Goal: Task Accomplishment & Management: Complete application form

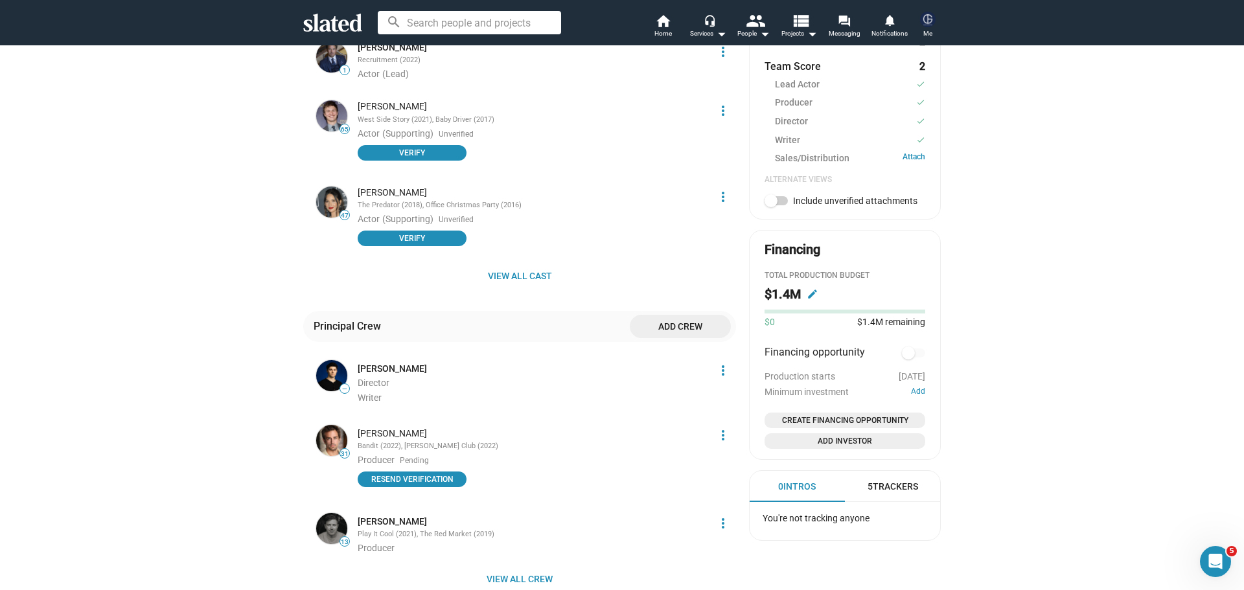
scroll to position [842, 0]
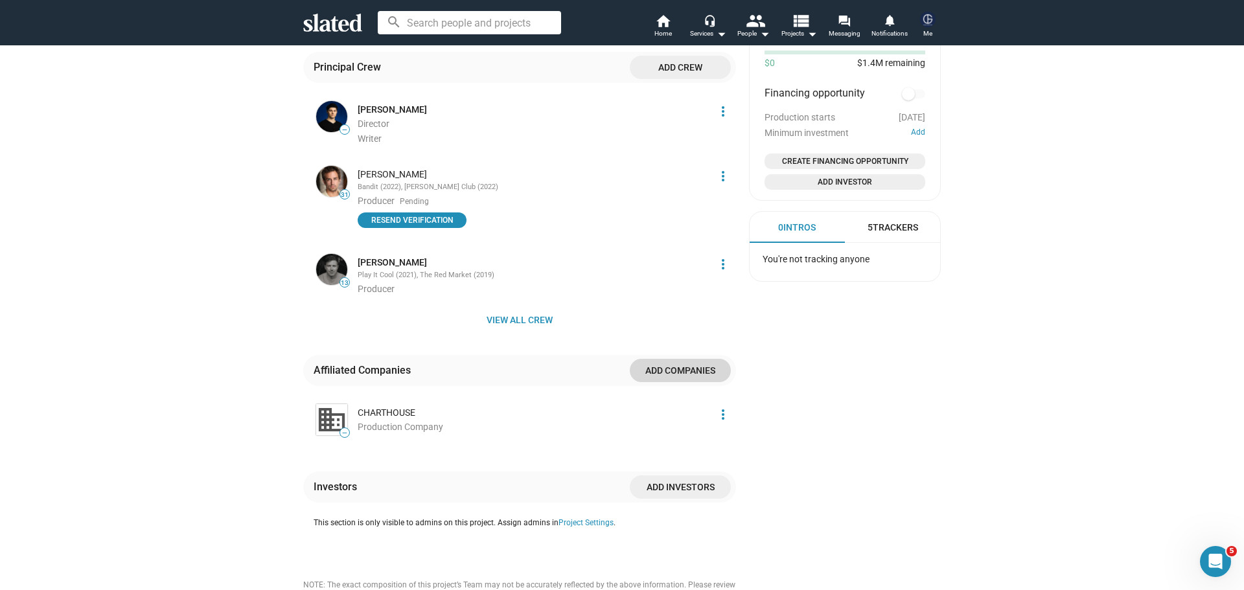
click at [640, 359] on span "Add companies" at bounding box center [680, 370] width 80 height 23
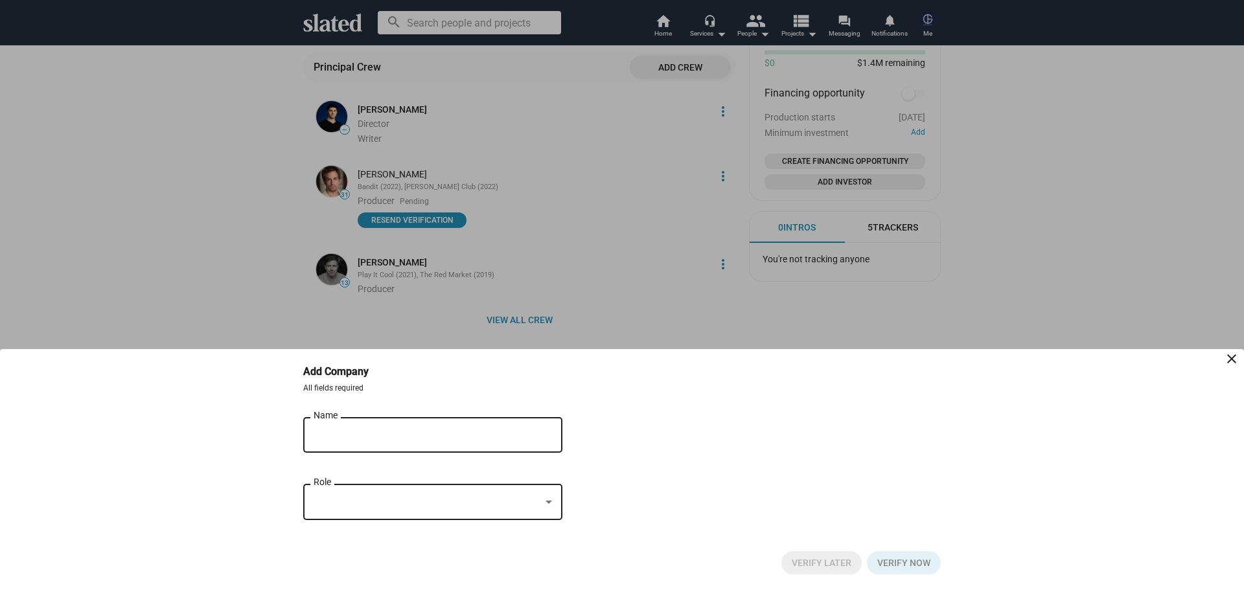
click at [341, 264] on div at bounding box center [622, 295] width 1244 height 590
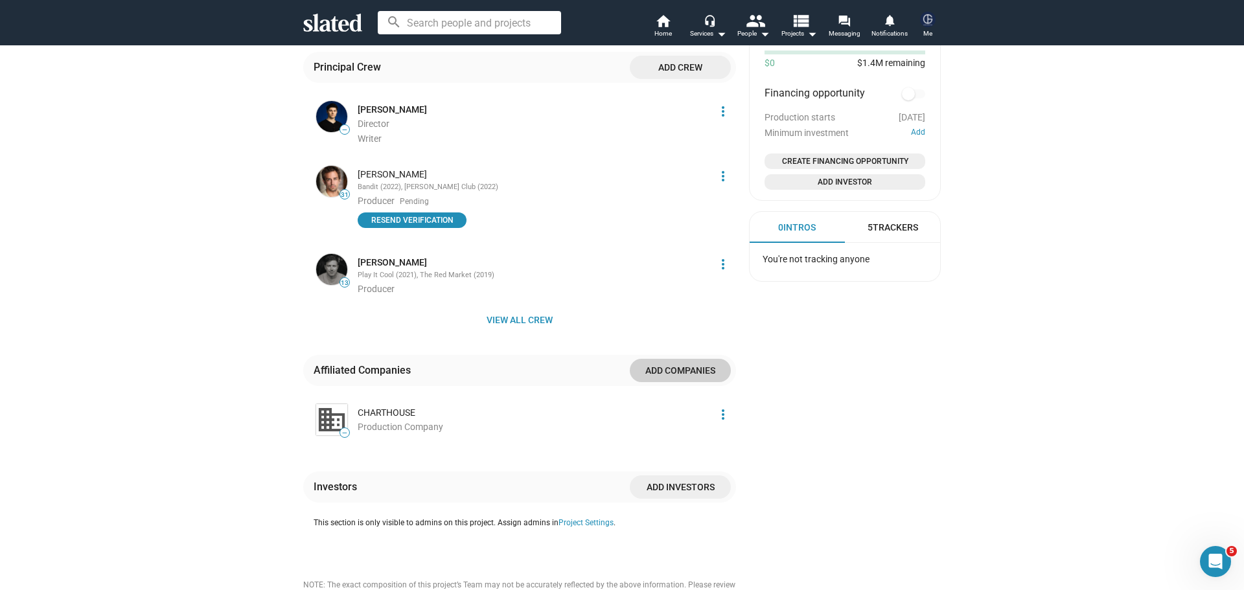
click at [333, 414] on div "Affiliated Companies Add companies — CHARTHOUSE Production Company more_vert" at bounding box center [519, 413] width 433 height 117
click at [657, 359] on span "Add companies" at bounding box center [680, 370] width 80 height 23
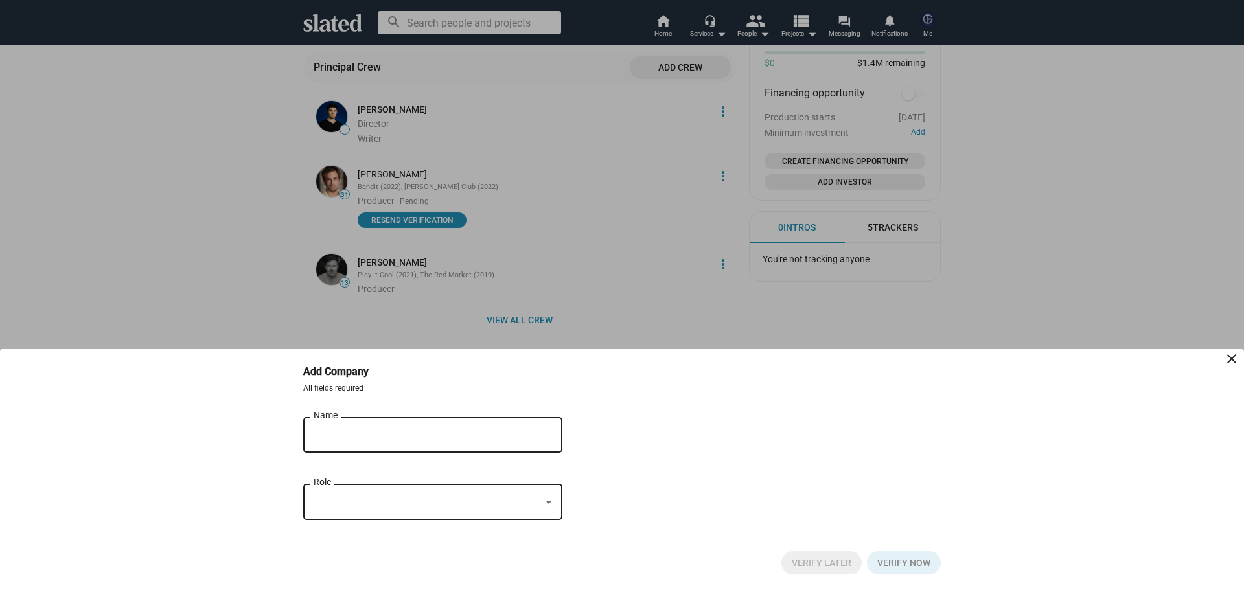
click at [347, 430] on input "Name" at bounding box center [424, 436] width 220 height 12
click at [360, 497] on div at bounding box center [427, 503] width 227 height 14
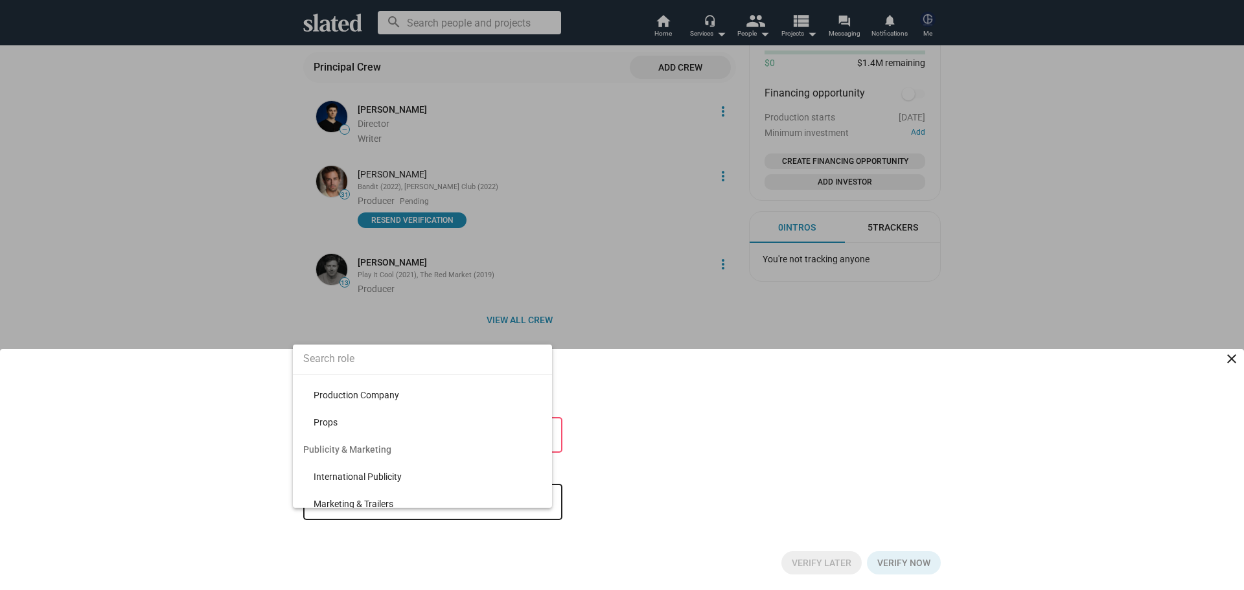
scroll to position [2787, 0]
click at [412, 452] on span "Production Company" at bounding box center [428, 460] width 228 height 27
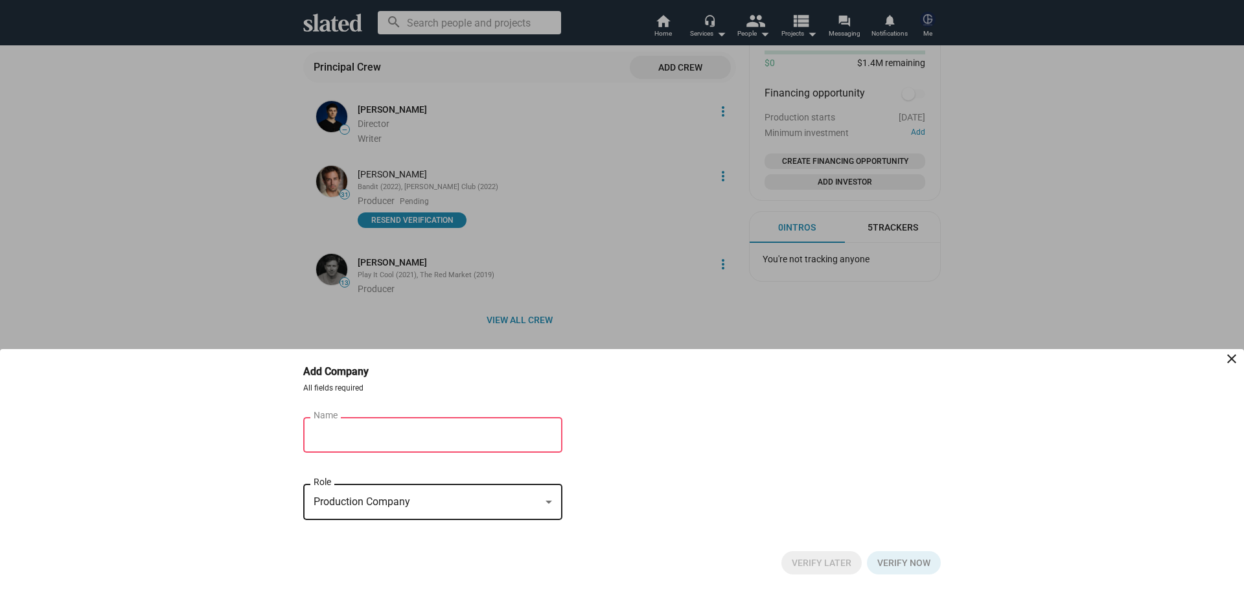
click at [412, 452] on div "Name" at bounding box center [424, 434] width 220 height 38
click at [410, 445] on div "Name" at bounding box center [424, 434] width 220 height 38
click at [1239, 355] on mat-icon "close" at bounding box center [1232, 359] width 16 height 16
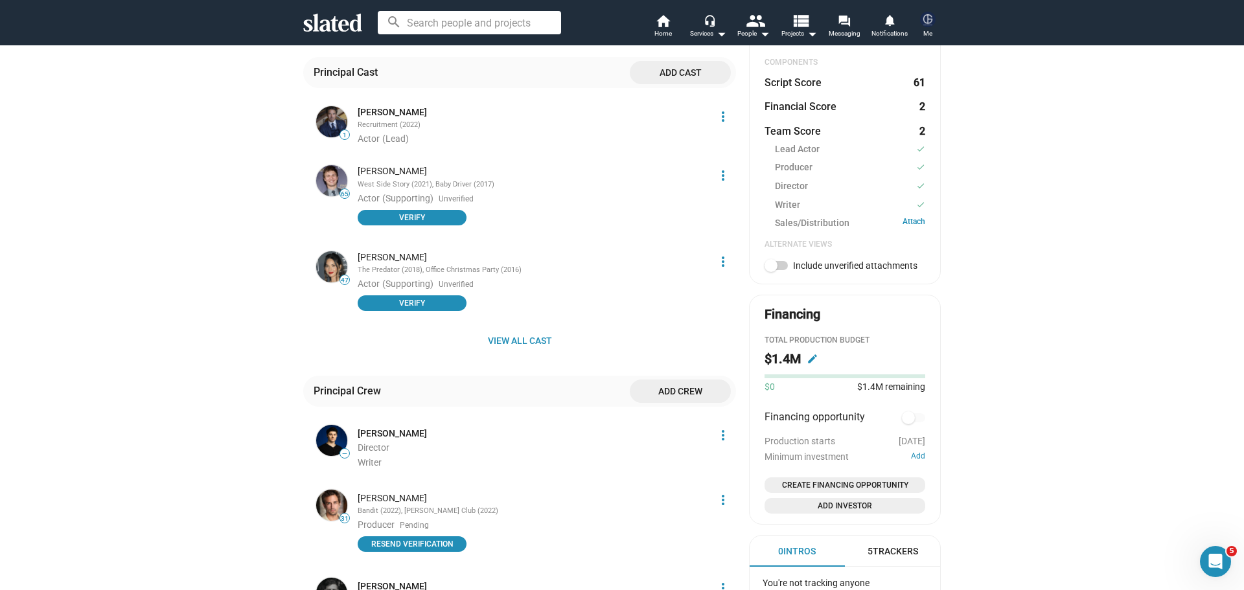
scroll to position [842, 0]
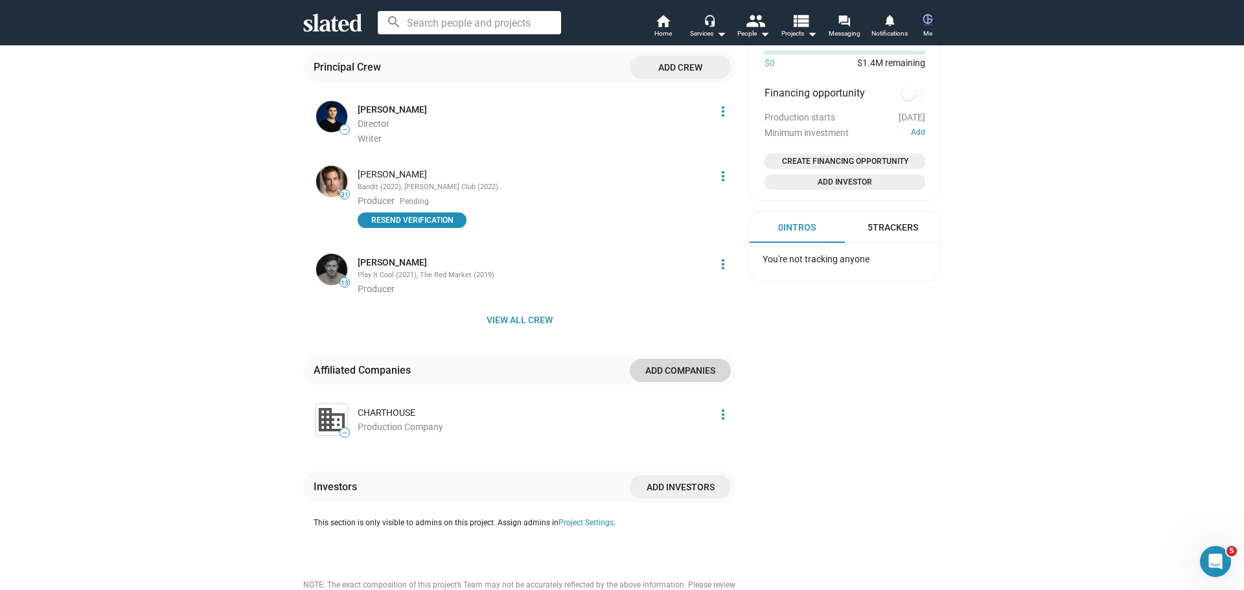
click at [701, 359] on span "Add companies" at bounding box center [680, 370] width 80 height 23
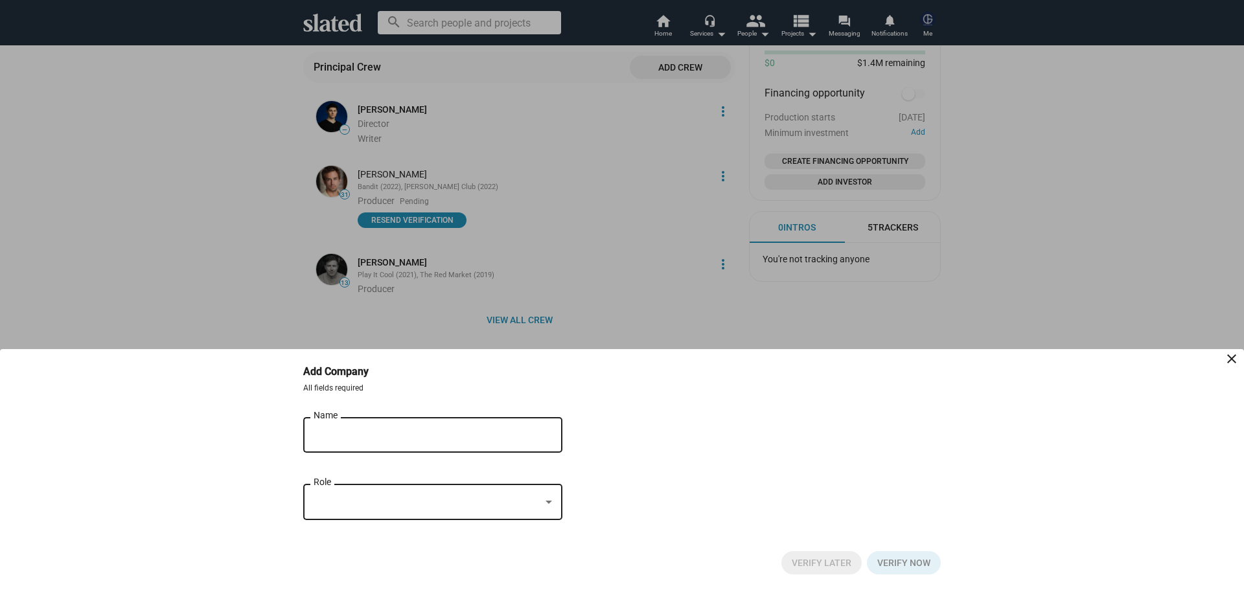
click at [389, 426] on div "Name" at bounding box center [424, 434] width 220 height 38
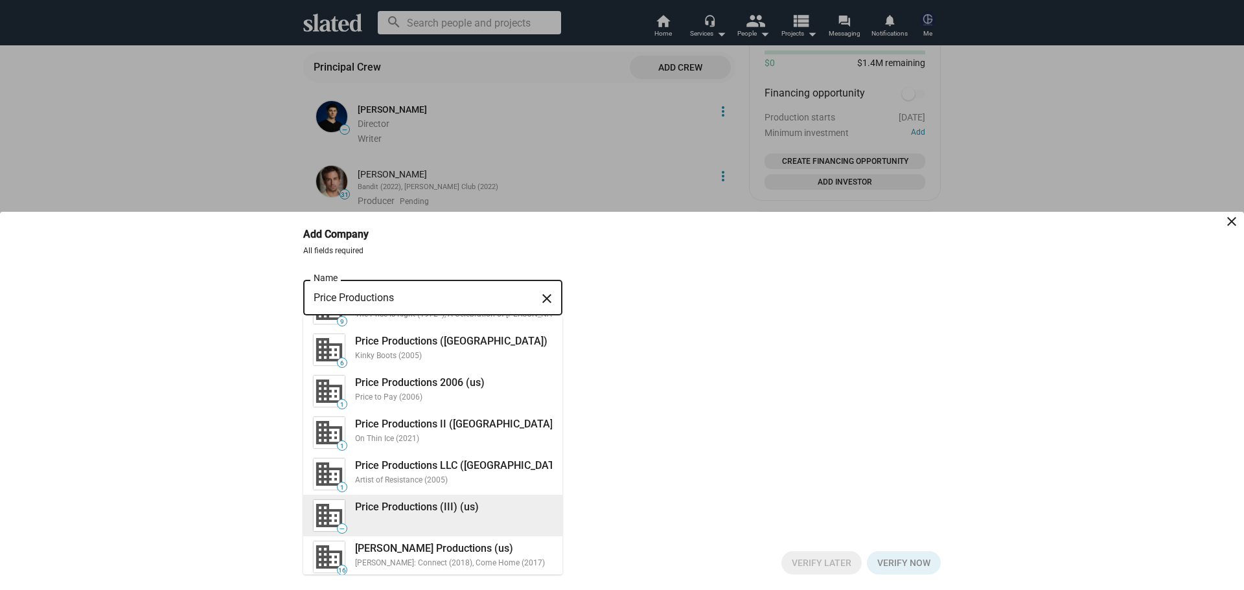
scroll to position [0, 0]
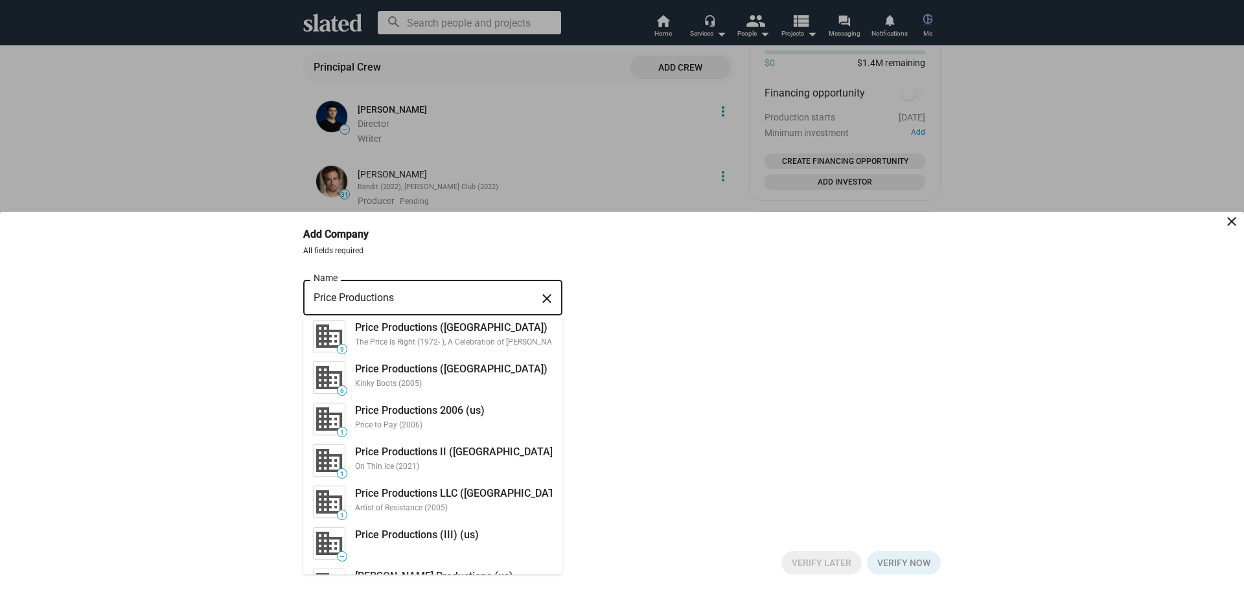
type input "Price Productions"
click at [273, 194] on div at bounding box center [622, 295] width 1244 height 590
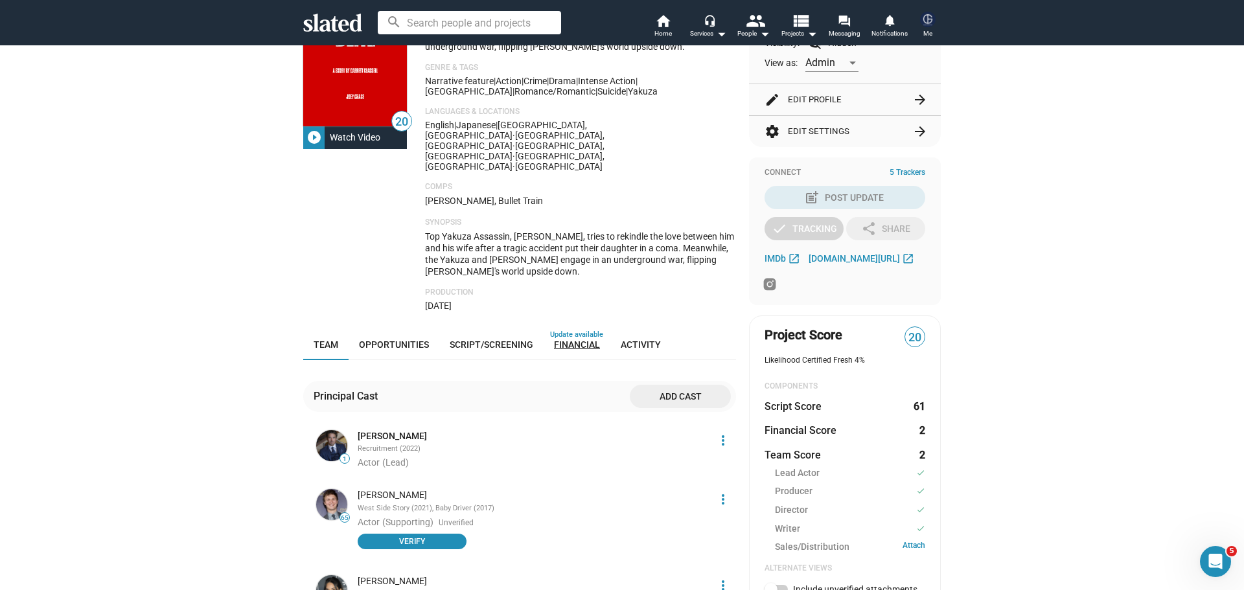
click at [559, 340] on span "Financial" at bounding box center [577, 345] width 46 height 10
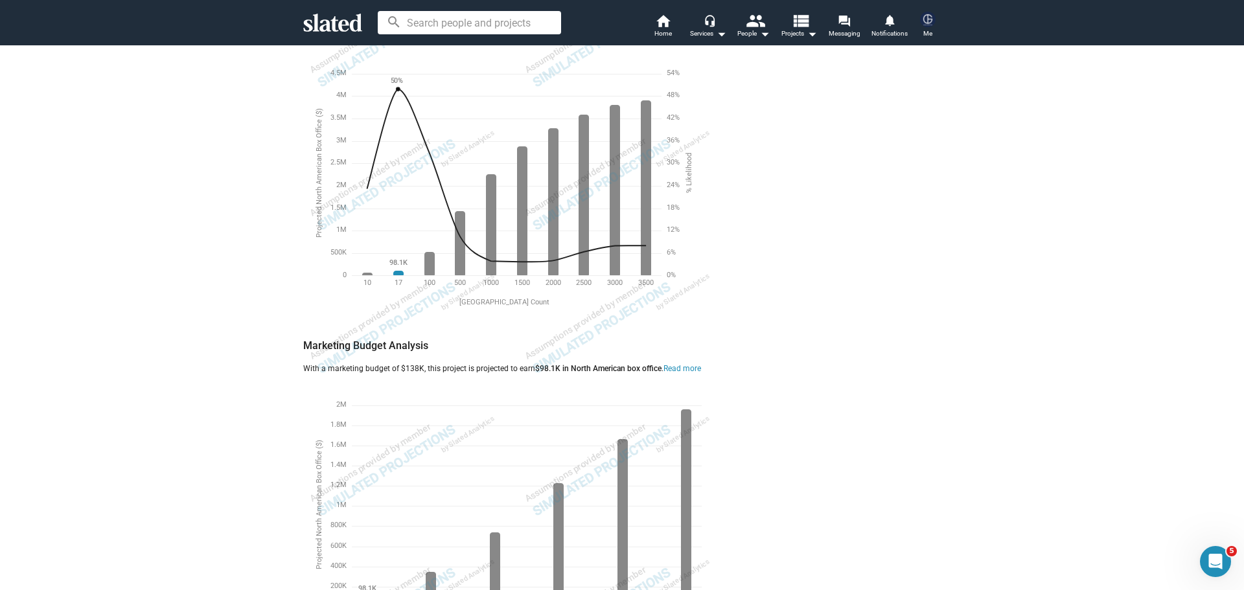
scroll to position [1605, 0]
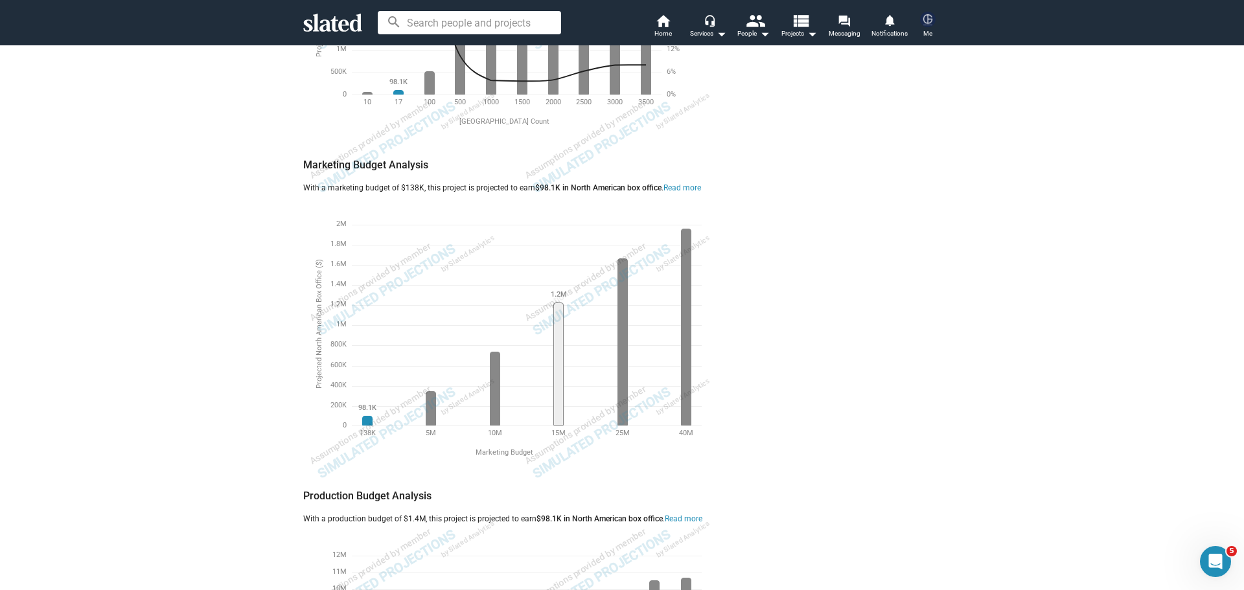
click at [557, 294] on div at bounding box center [558, 367] width 29 height 146
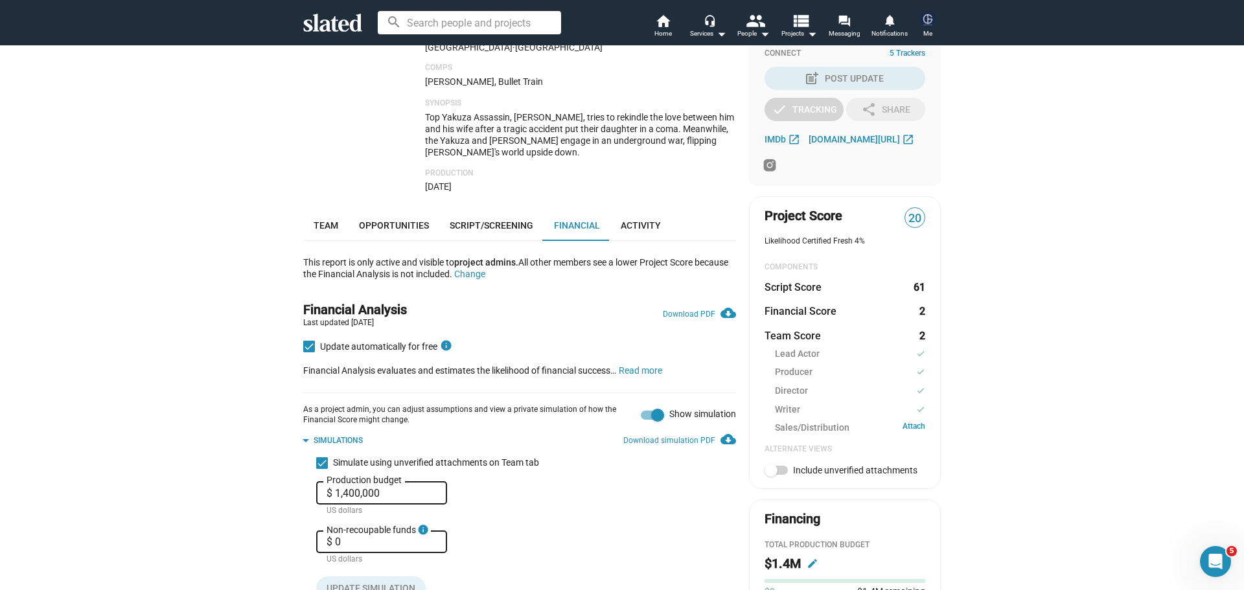
scroll to position [309, 0]
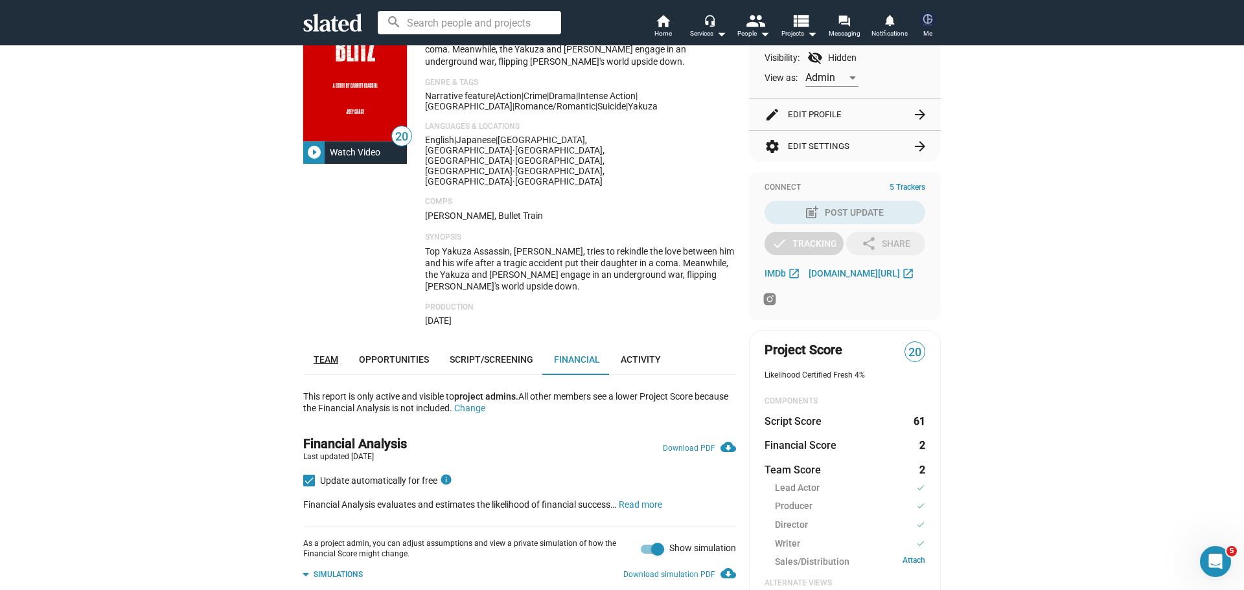
click at [319, 344] on link "Team" at bounding box center [325, 359] width 45 height 31
